Goal: Task Accomplishment & Management: Use online tool/utility

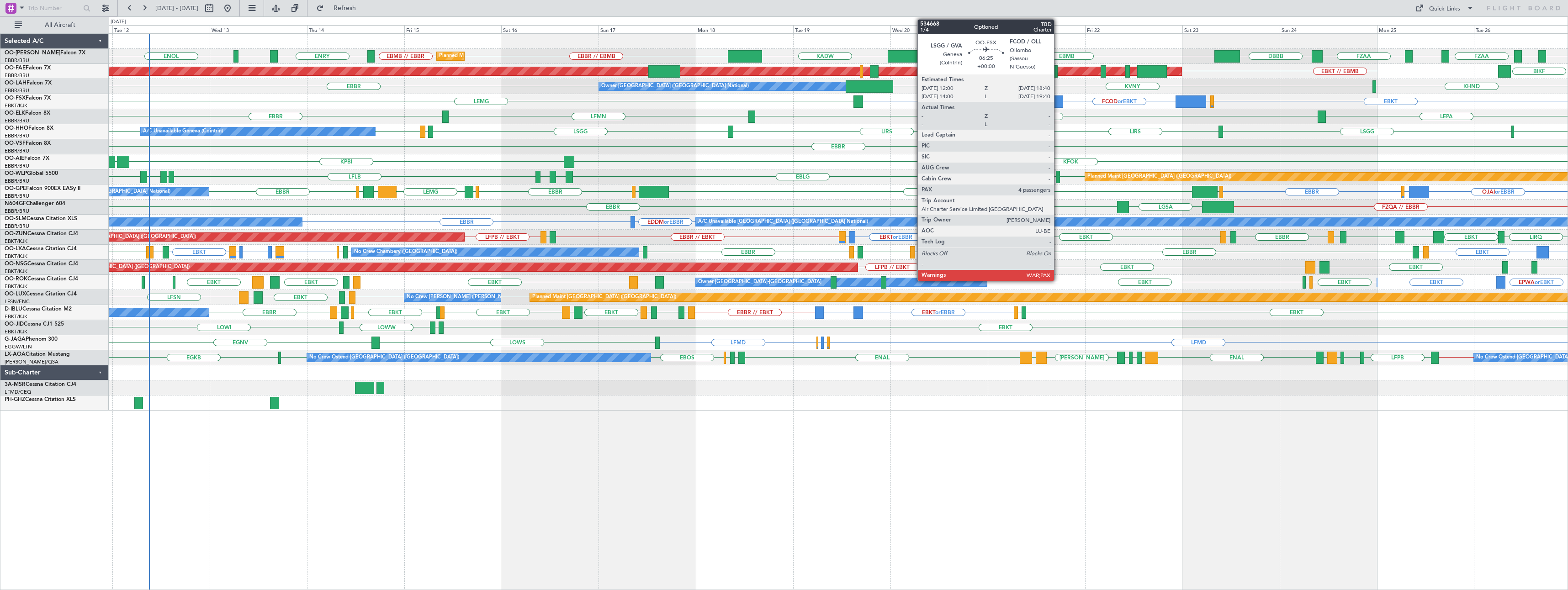
click at [1054, 102] on div at bounding box center [1049, 102] width 28 height 12
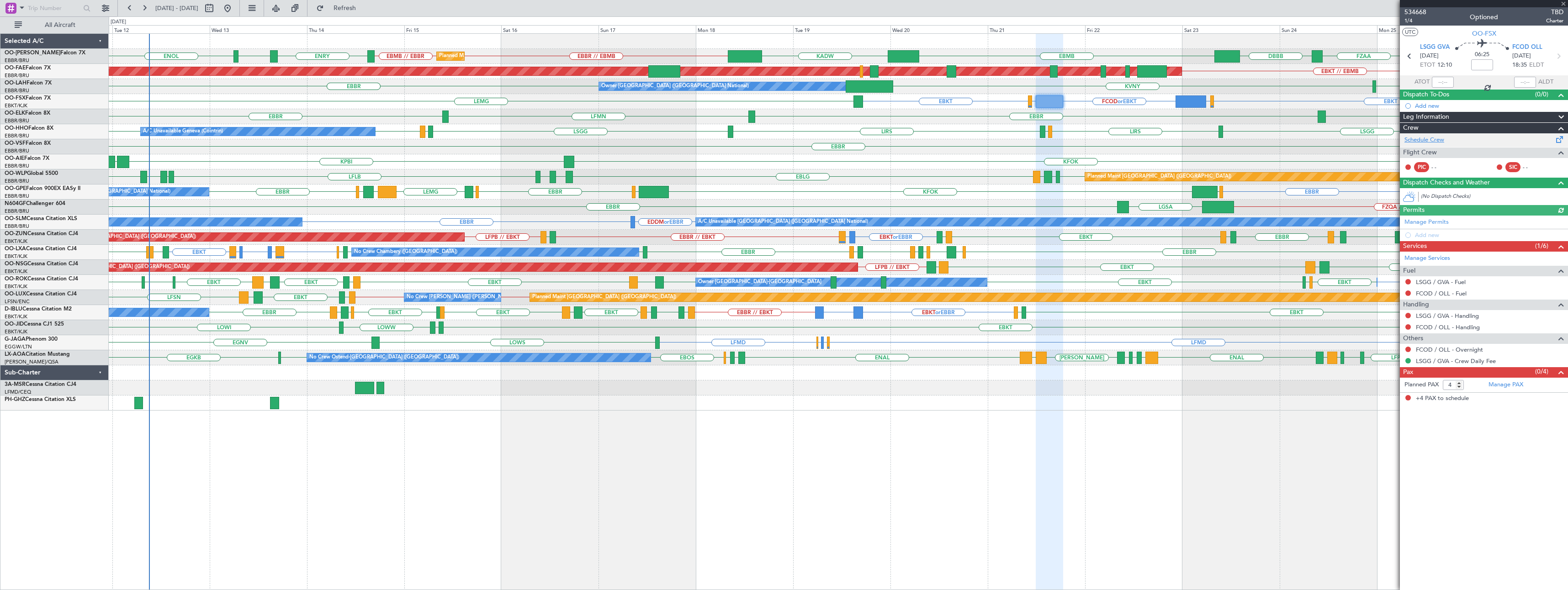
click at [1428, 140] on link "Schedule Crew" at bounding box center [1424, 140] width 39 height 9
click at [1564, 3] on span at bounding box center [1563, 4] width 9 height 8
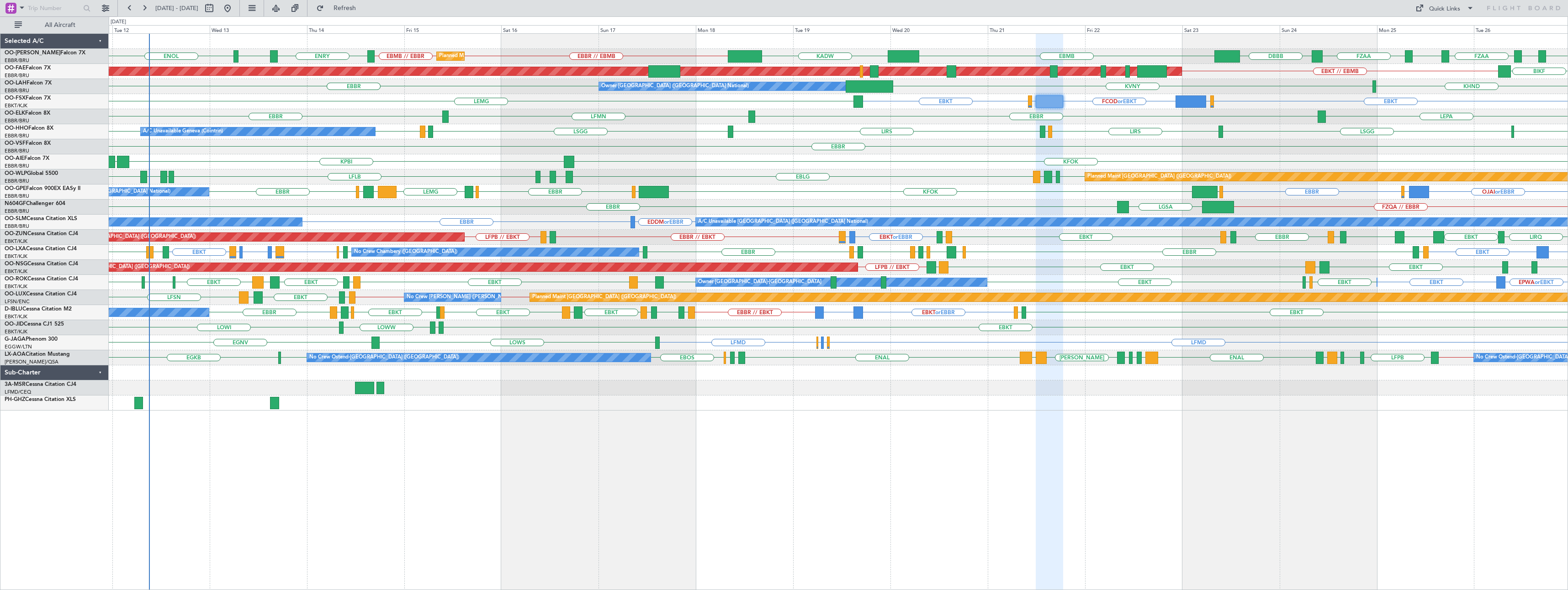
type input "0"
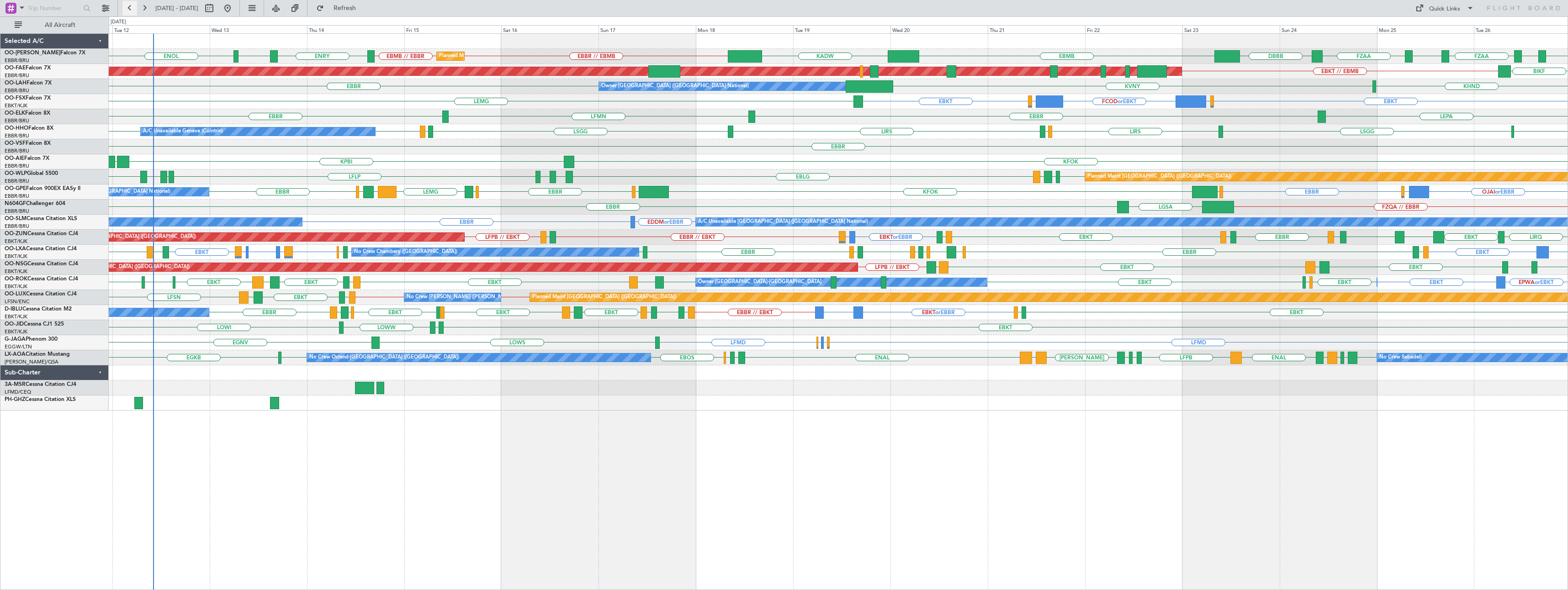
click at [129, 10] on button at bounding box center [129, 8] width 15 height 15
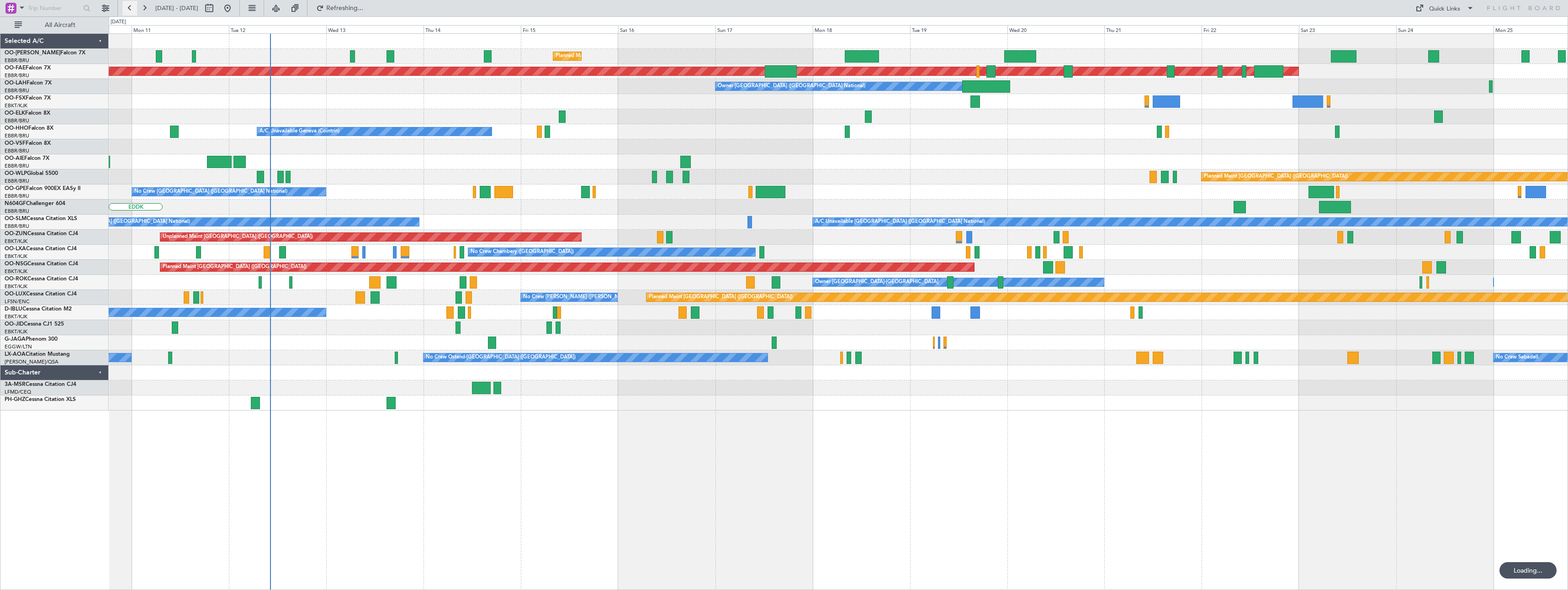
click at [129, 10] on button at bounding box center [129, 8] width 15 height 15
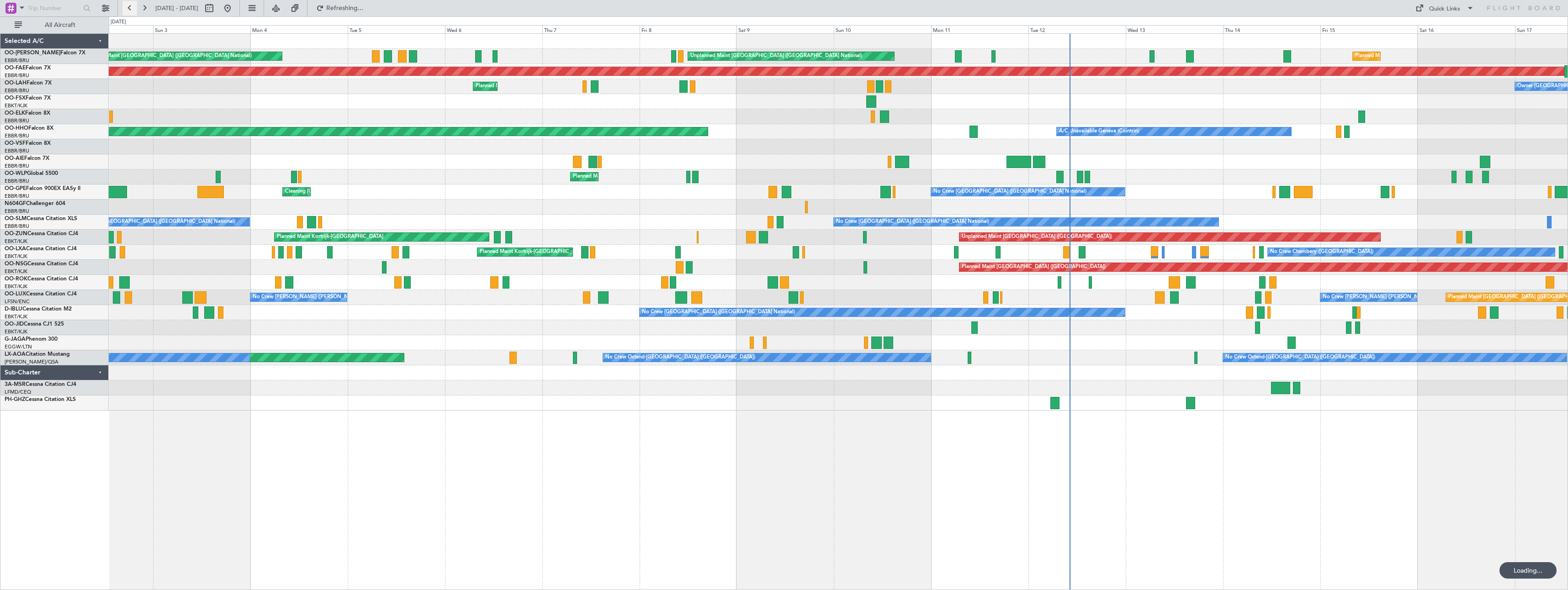
click at [129, 10] on button at bounding box center [129, 8] width 15 height 15
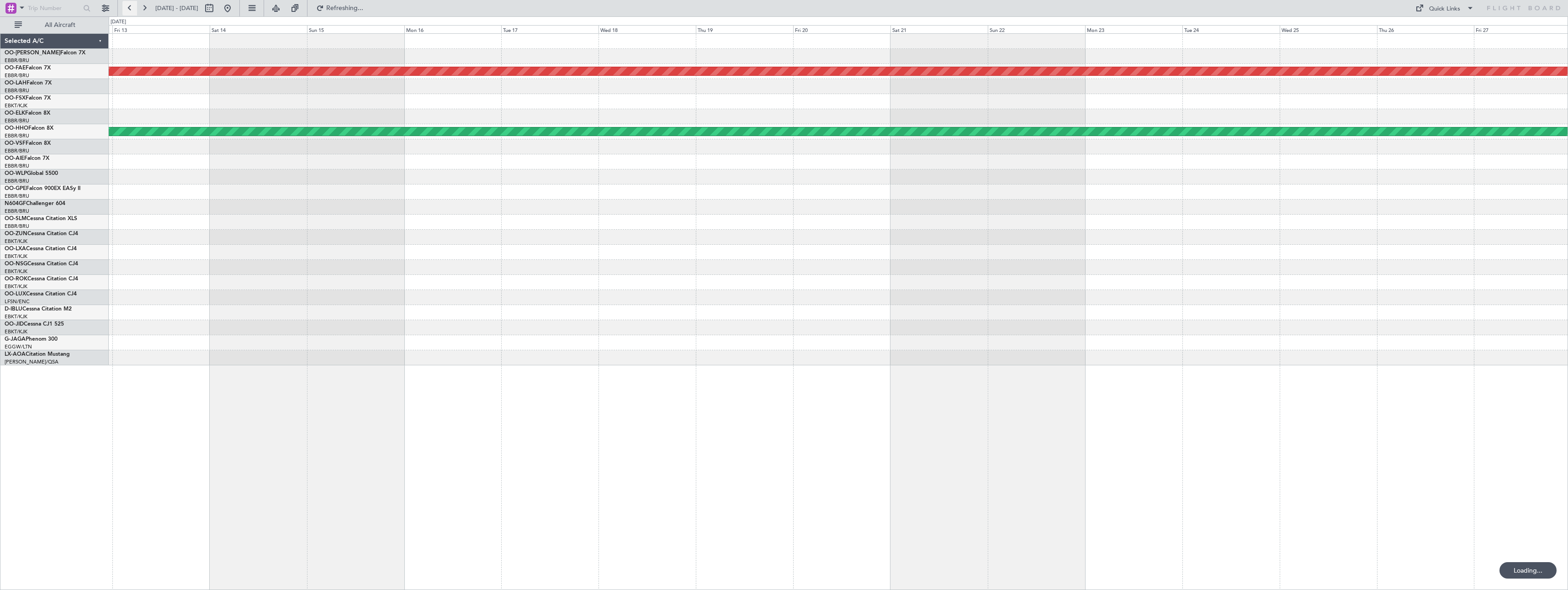
click at [129, 10] on button at bounding box center [129, 8] width 15 height 15
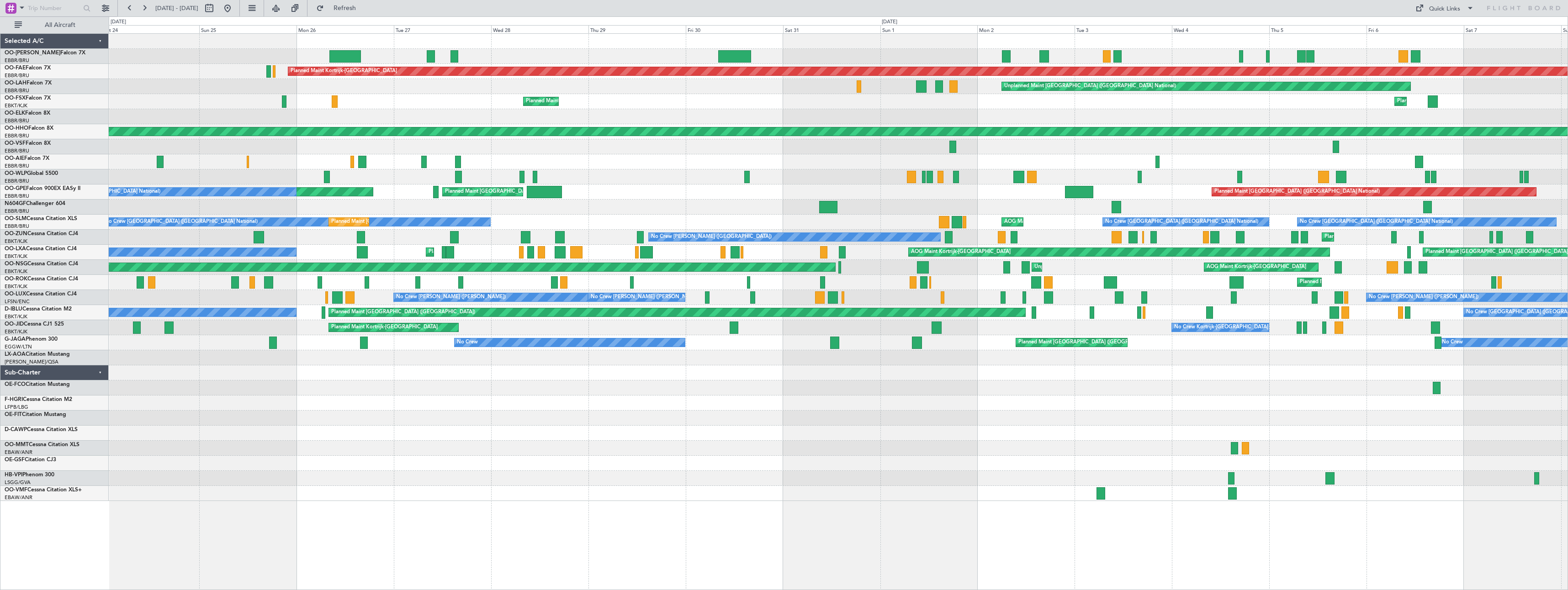
click at [769, 406] on div "Planned Maint Kortrijk-[GEOGRAPHIC_DATA] Unplanned Maint [GEOGRAPHIC_DATA] ([GE…" at bounding box center [838, 267] width 1459 height 467
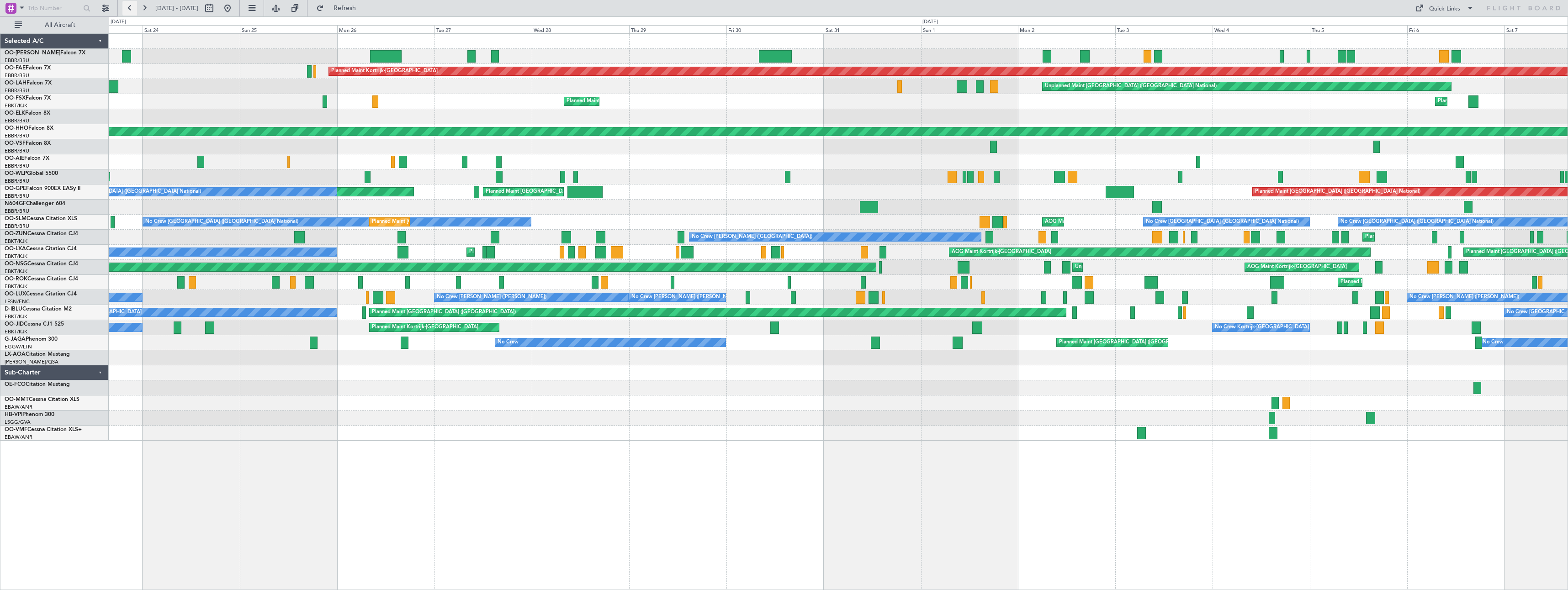
click at [129, 8] on button at bounding box center [129, 8] width 15 height 15
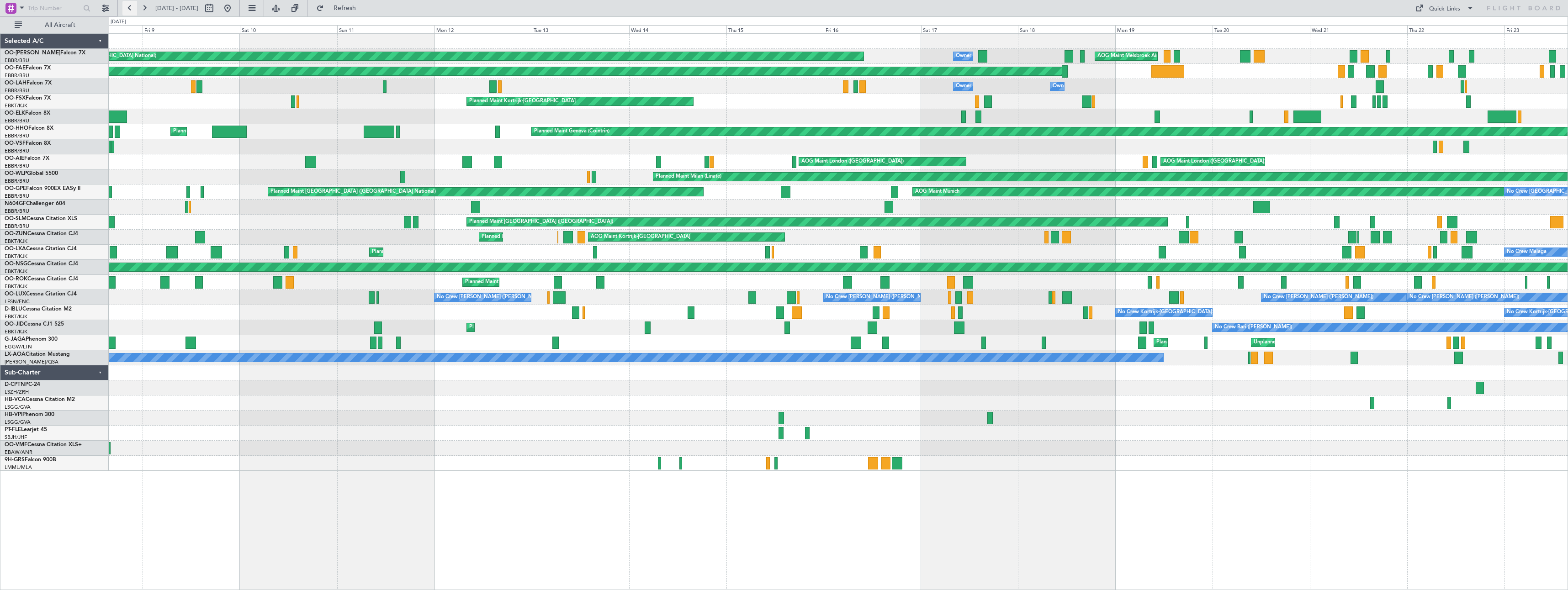
click at [129, 8] on button at bounding box center [129, 8] width 15 height 15
